Goal: Task Accomplishment & Management: Manage account settings

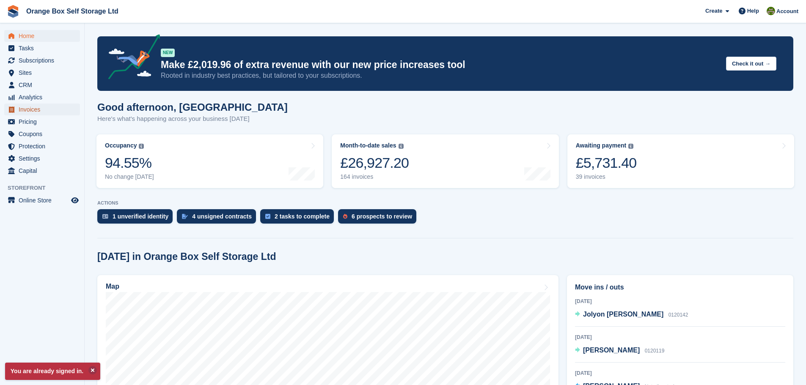
click at [61, 111] on span "Invoices" at bounding box center [44, 110] width 51 height 12
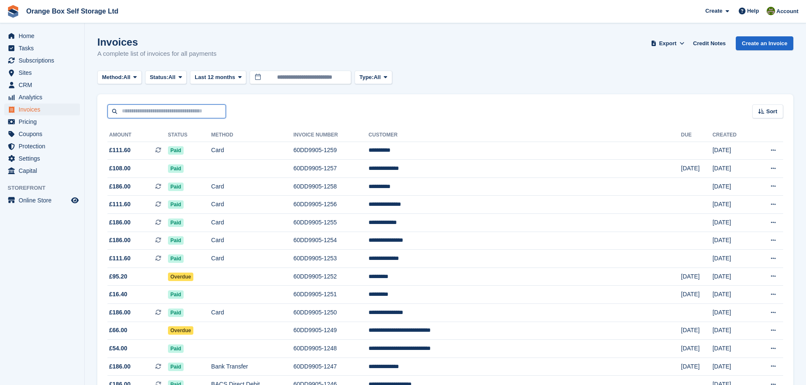
click at [197, 115] on input "text" at bounding box center [166, 111] width 118 height 14
type input "*****"
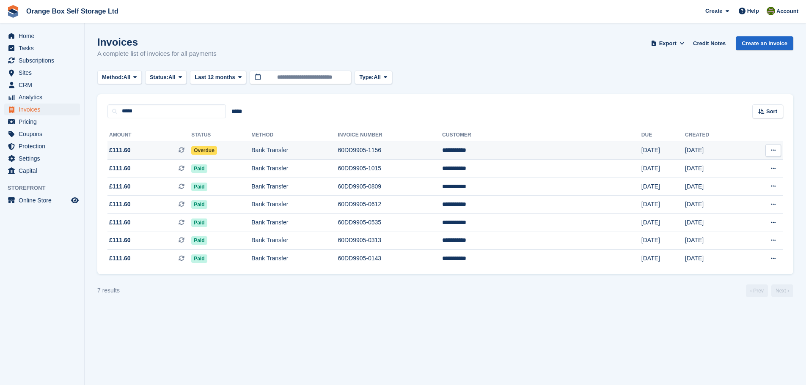
click at [309, 151] on td "Bank Transfer" at bounding box center [294, 151] width 86 height 18
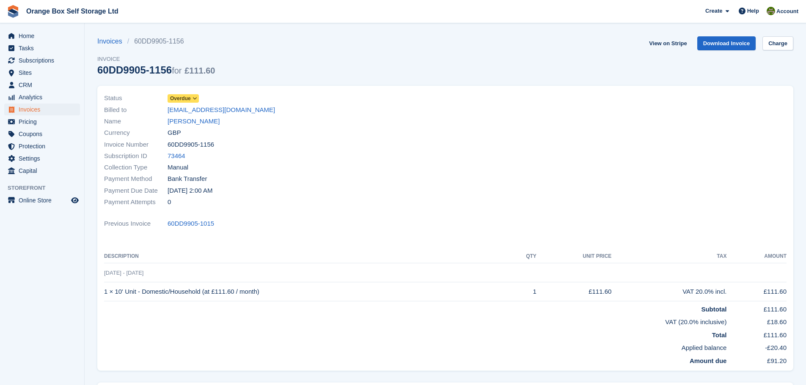
click at [195, 98] on icon at bounding box center [194, 98] width 5 height 5
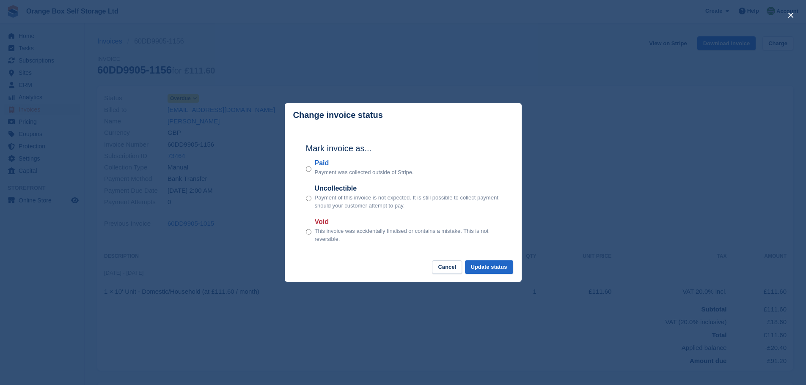
click at [323, 163] on label "Paid" at bounding box center [364, 163] width 99 height 10
click at [479, 263] on button "Update status" at bounding box center [489, 268] width 48 height 14
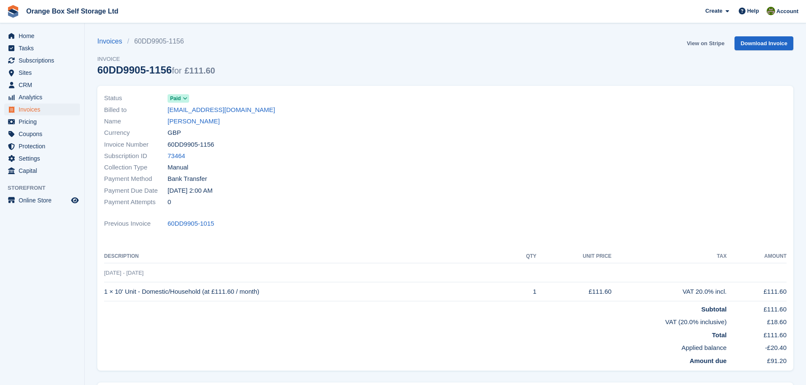
click at [715, 42] on link "View on Stripe" at bounding box center [705, 43] width 44 height 14
